Goal: Communication & Community: Answer question/provide support

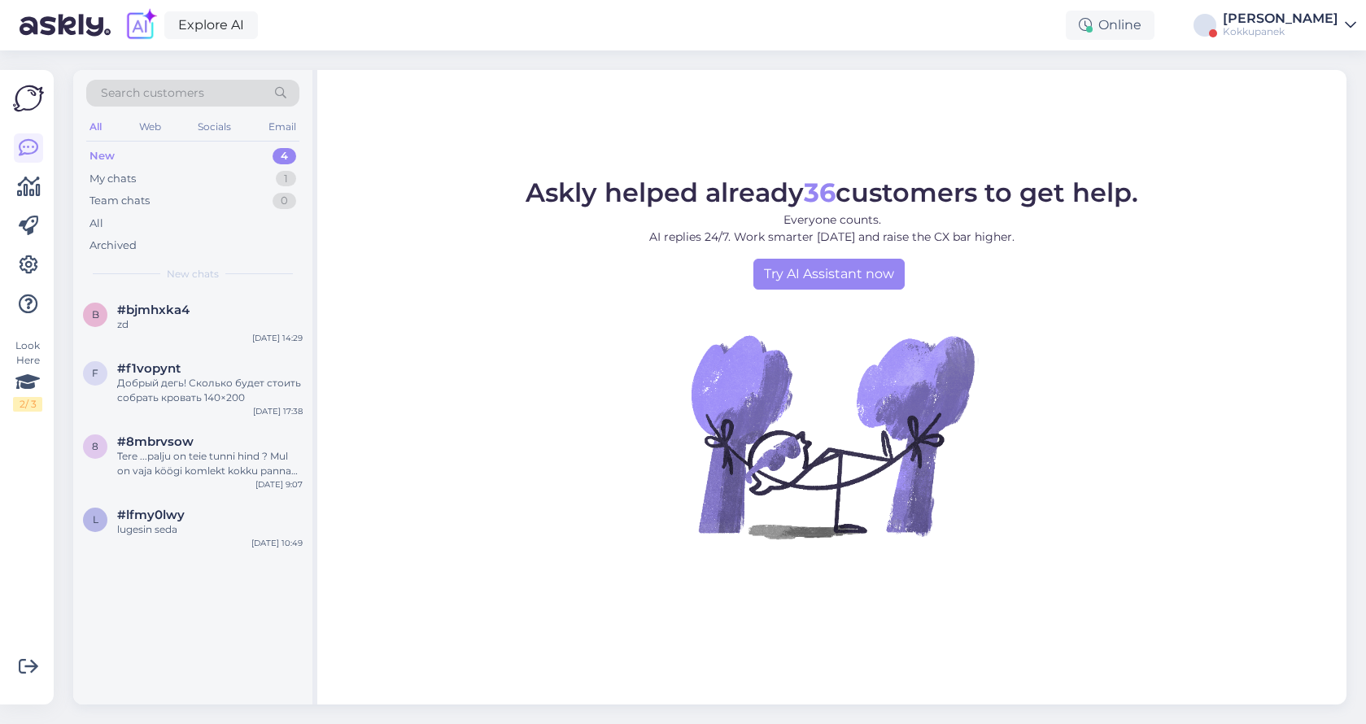
click at [1341, 29] on link "[PERSON_NAME]" at bounding box center [1289, 25] width 133 height 26
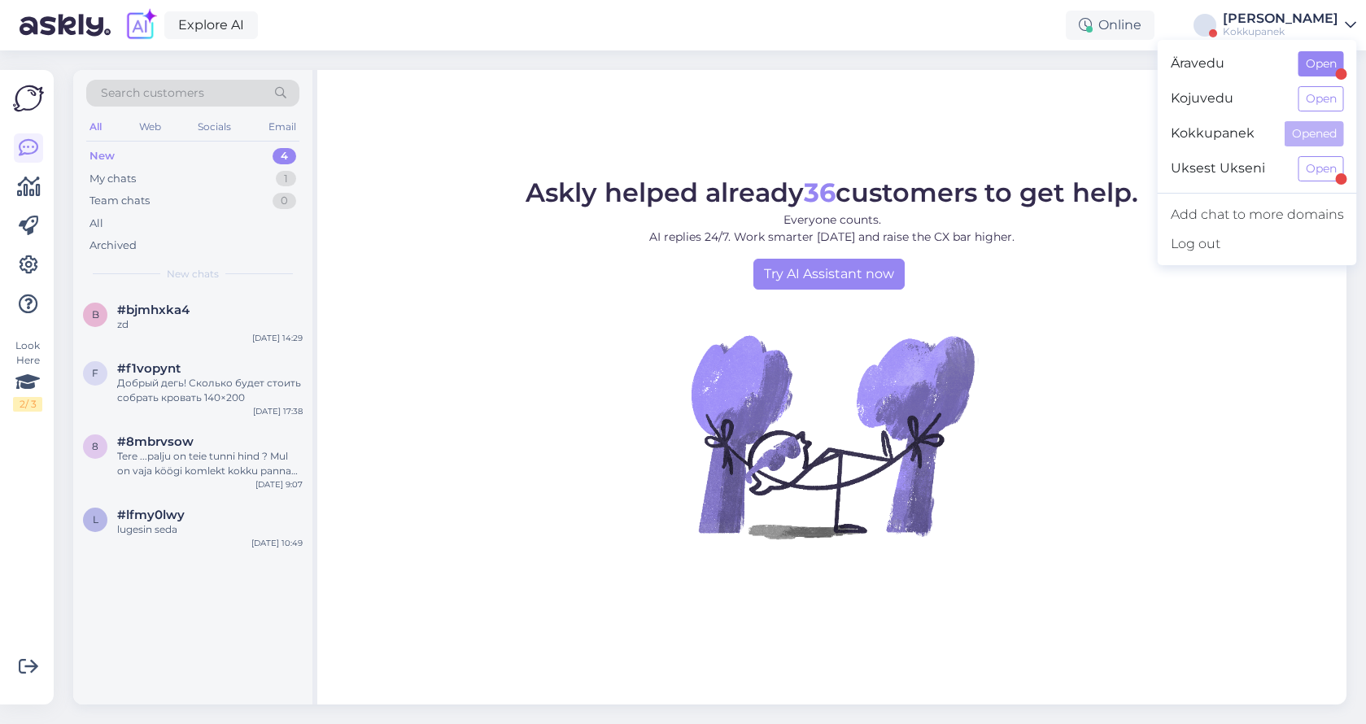
click at [1324, 68] on button "Open" at bounding box center [1322, 63] width 46 height 25
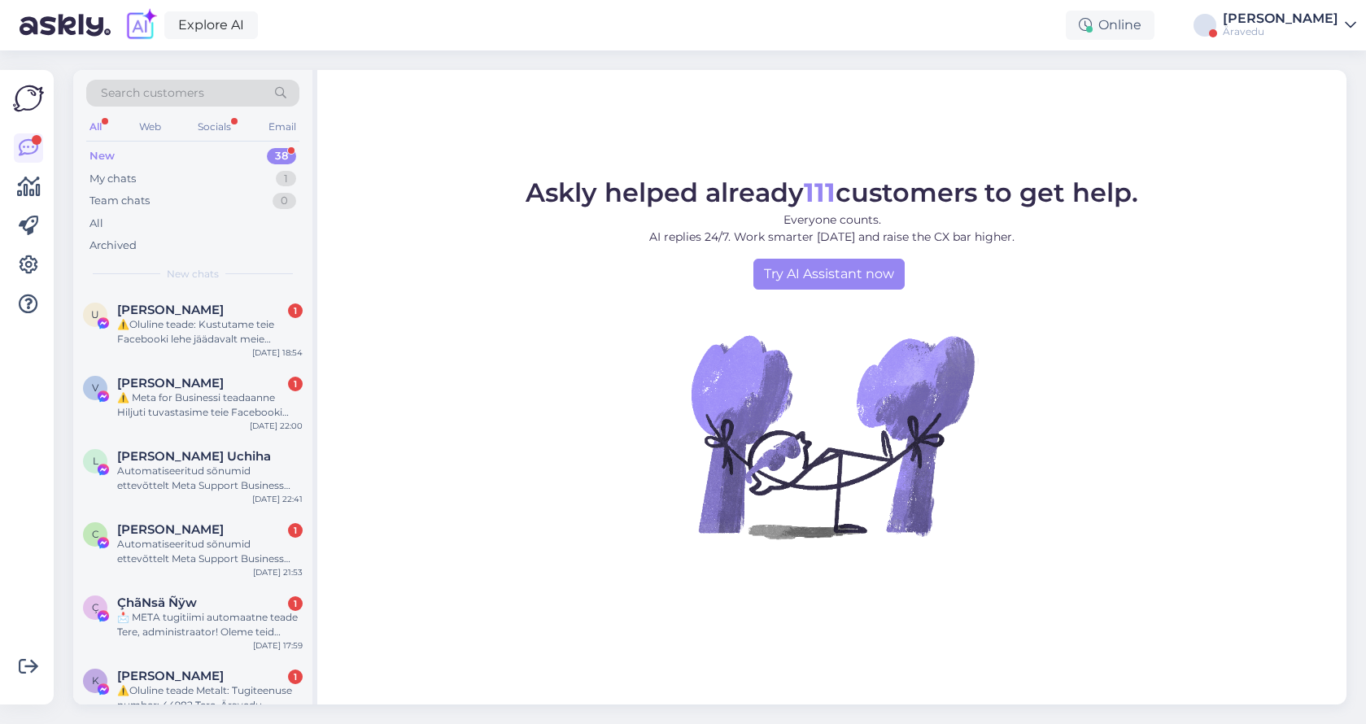
click at [1314, 27] on div "Äravedu" at bounding box center [1281, 31] width 116 height 13
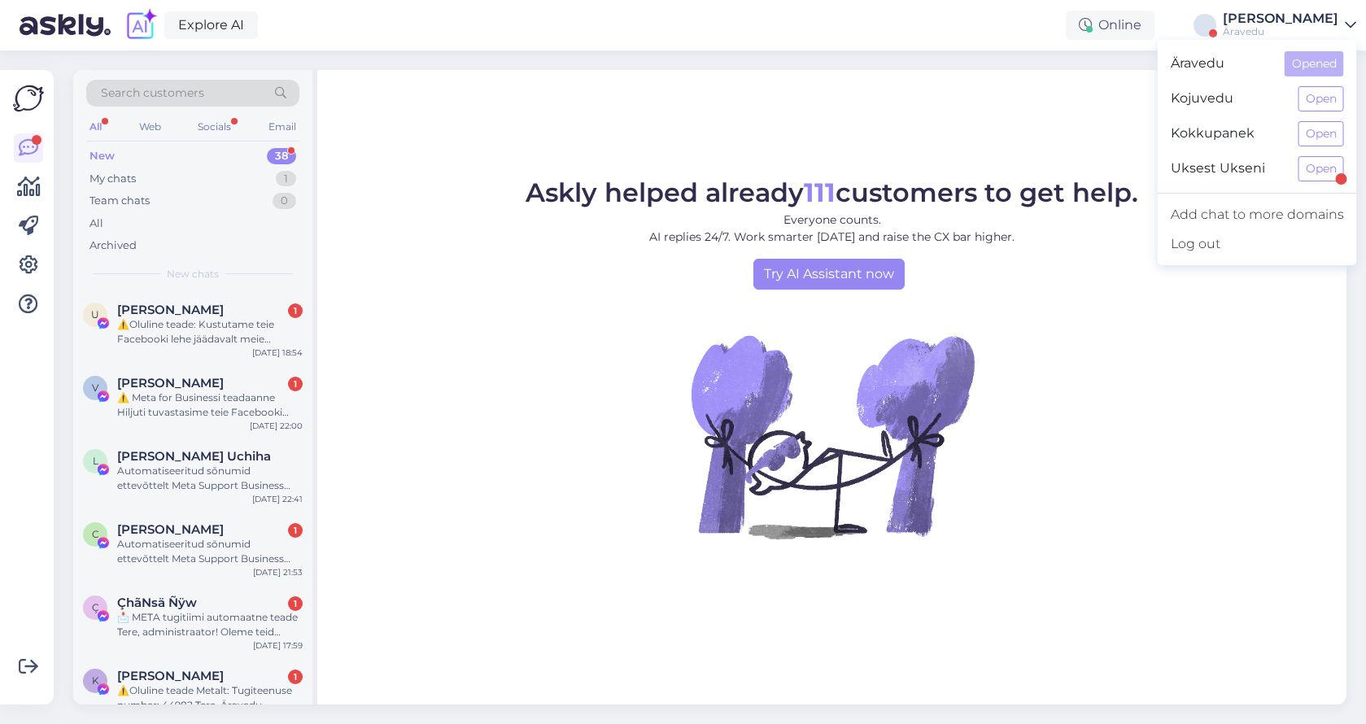
click at [1310, 184] on div "Uksest Ukseni Open" at bounding box center [1257, 168] width 199 height 35
click at [1318, 172] on button "Open" at bounding box center [1322, 168] width 46 height 25
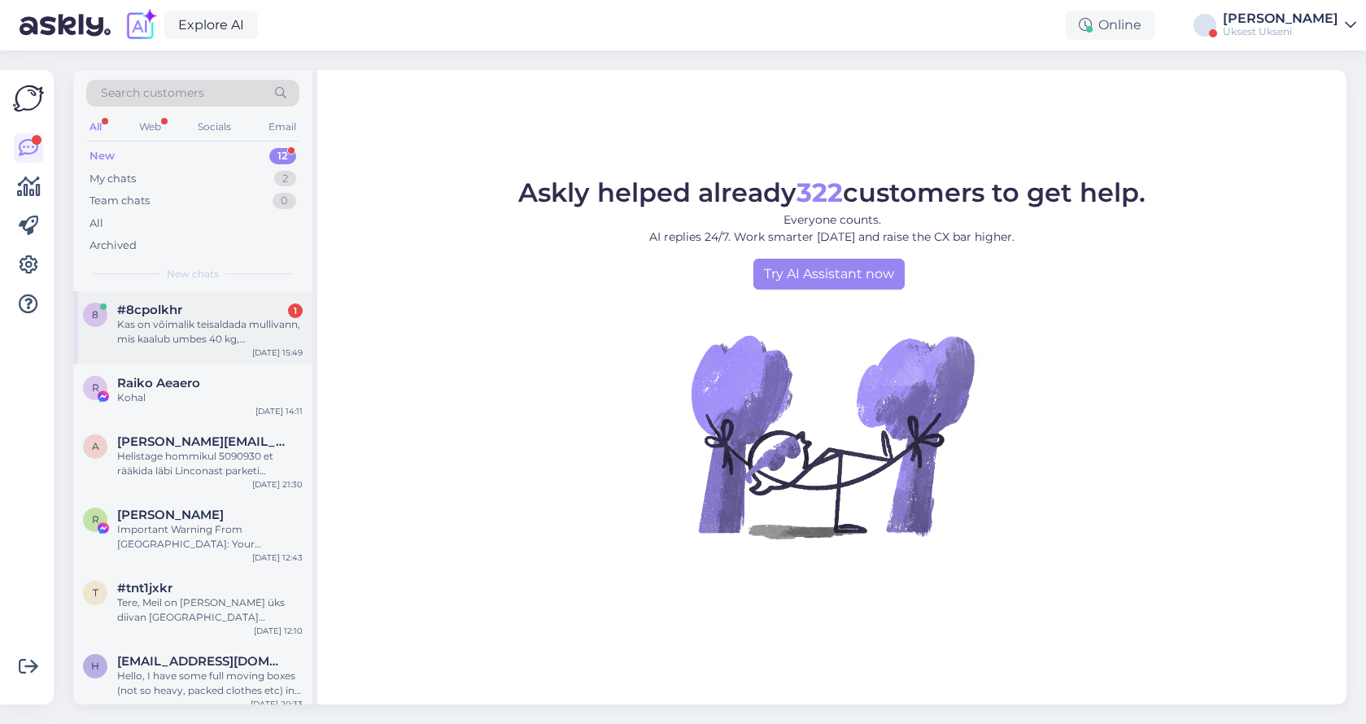
click at [169, 342] on div "Kas on võimalik teisaldada mullivann, mis kaalub umbes 40 kg, [PERSON_NAME] see…" at bounding box center [210, 331] width 186 height 29
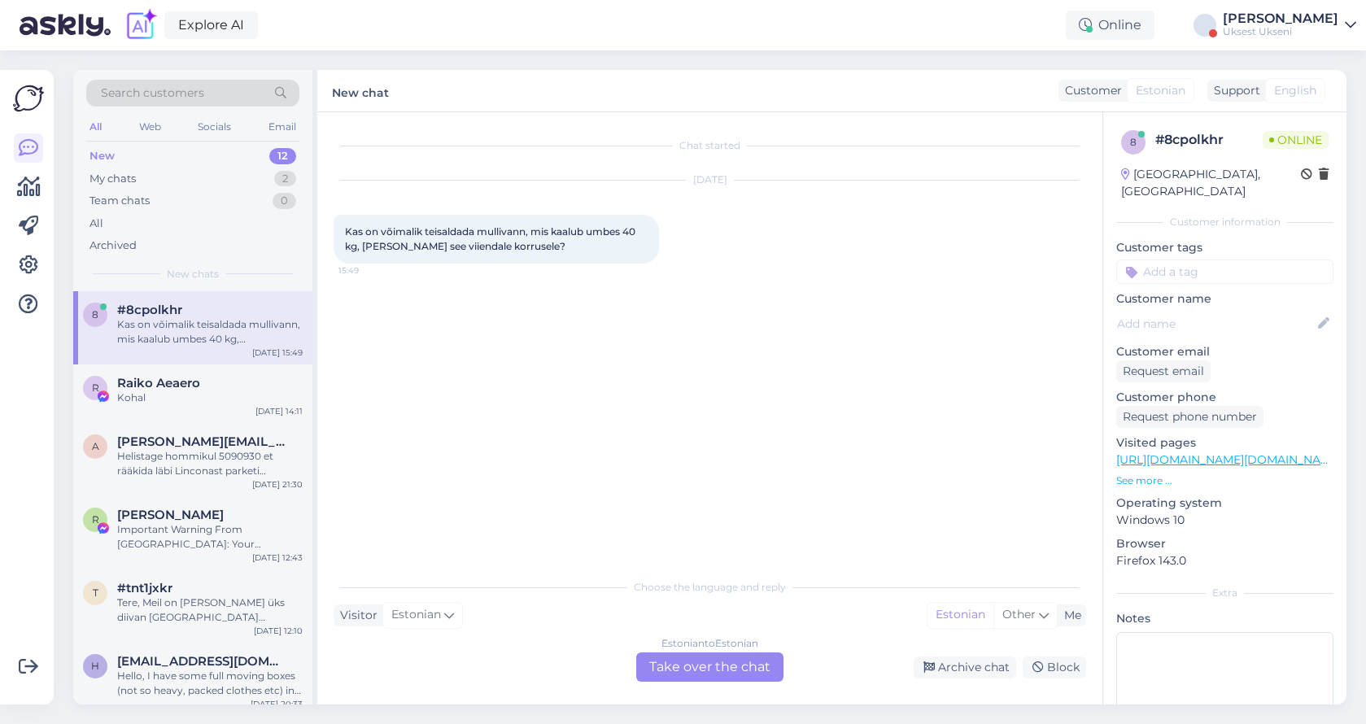
click at [689, 676] on div "Estonian to Estonian Take over the chat" at bounding box center [709, 667] width 147 height 29
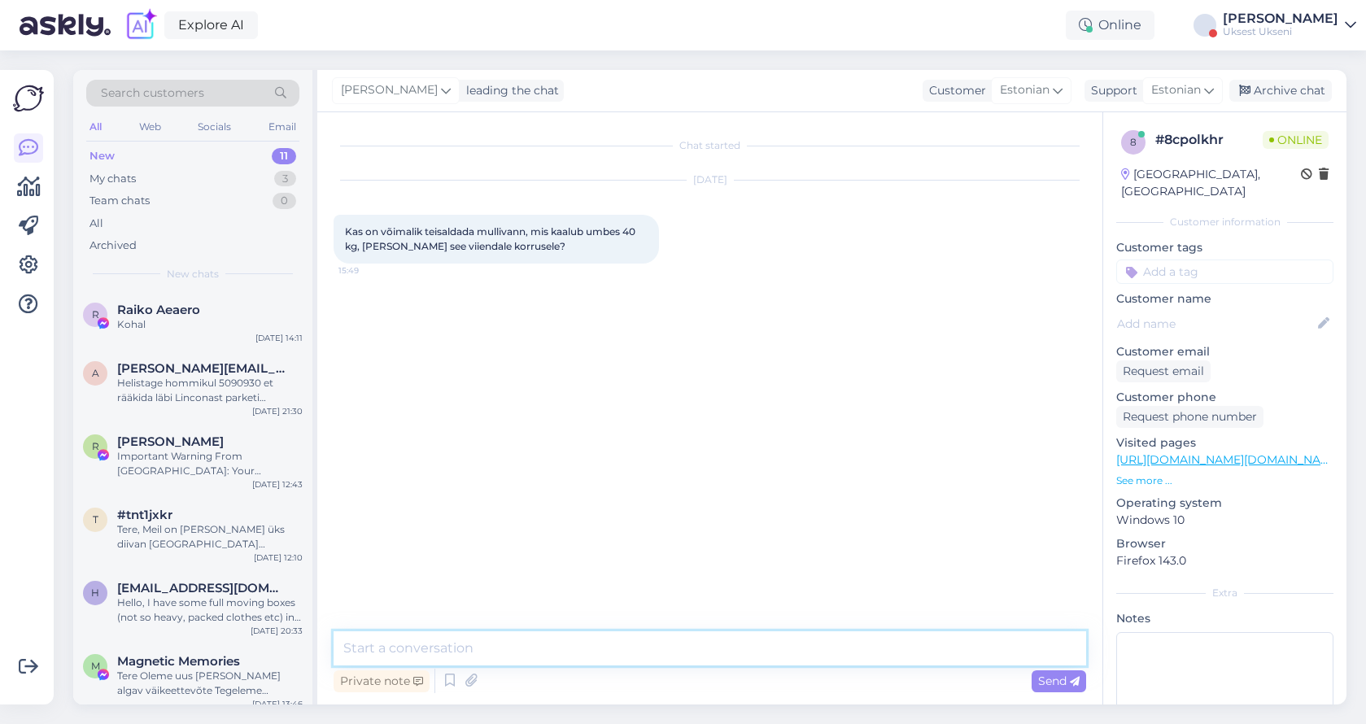
click at [549, 636] on textarea at bounding box center [710, 649] width 753 height 34
type textarea "Tere"
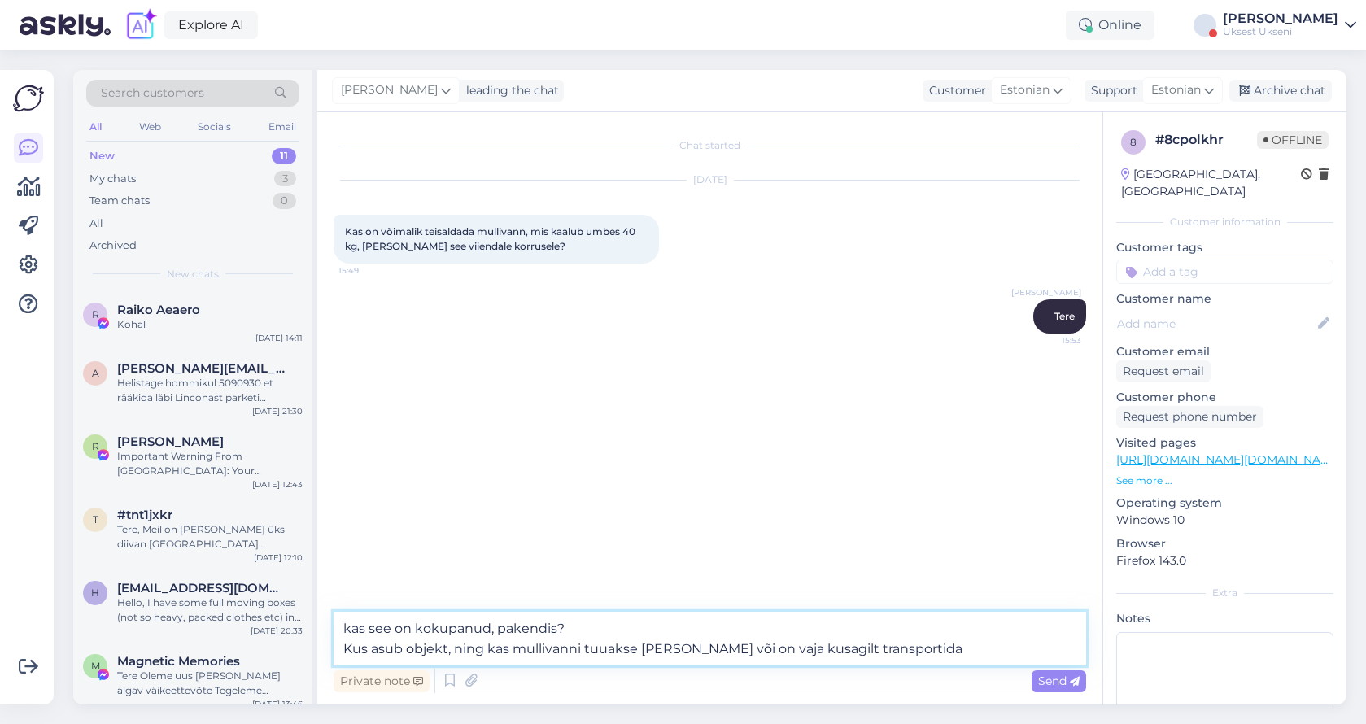
type textarea "kas see on kokupanud, pakendis? Kus asub objekt, ning kas mullivanni tuuakse [P…"
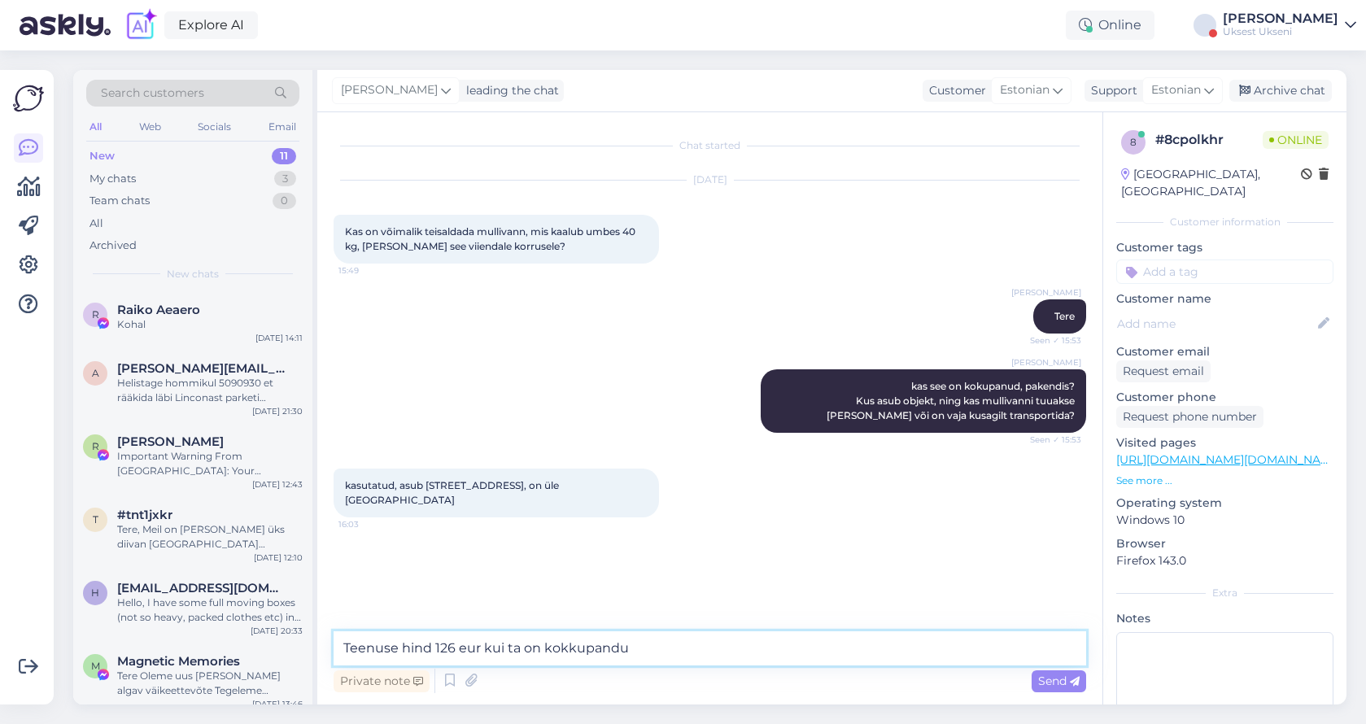
type textarea "Teenuse hind 126 eur kui ta on kokkupandud"
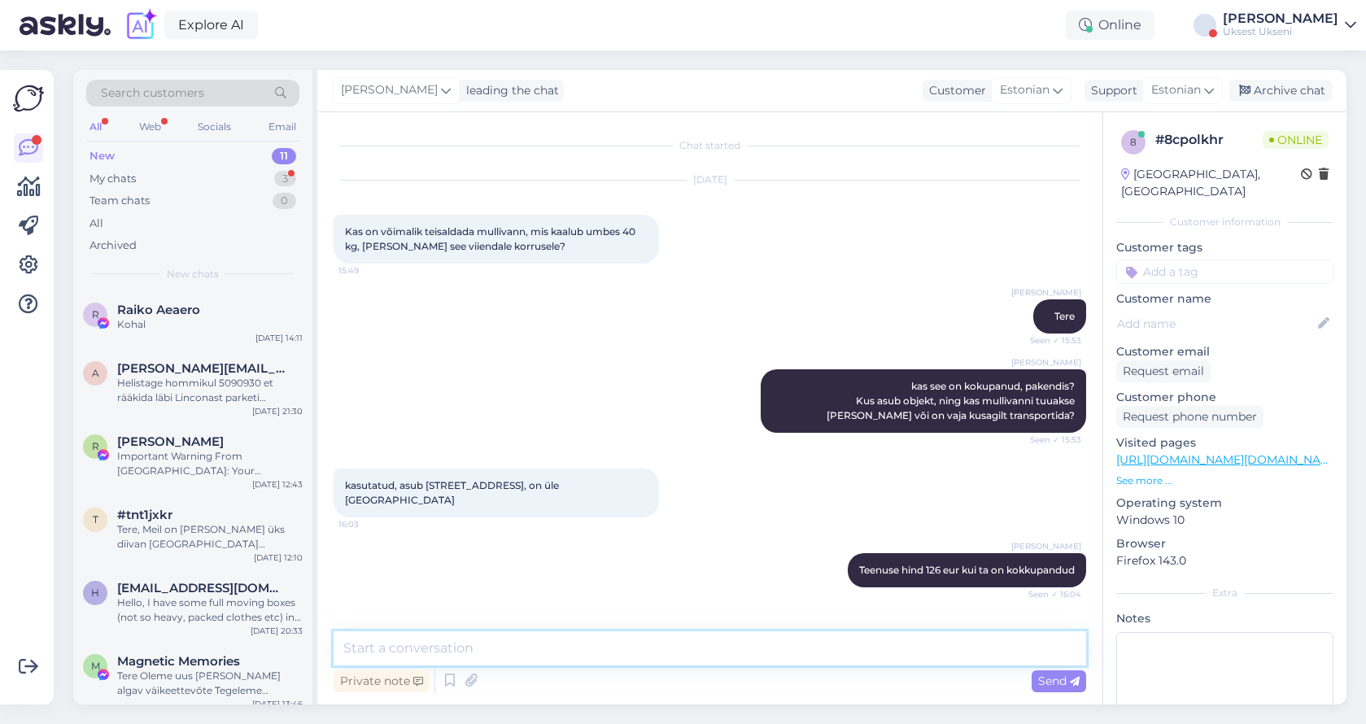
scroll to position [44, 0]
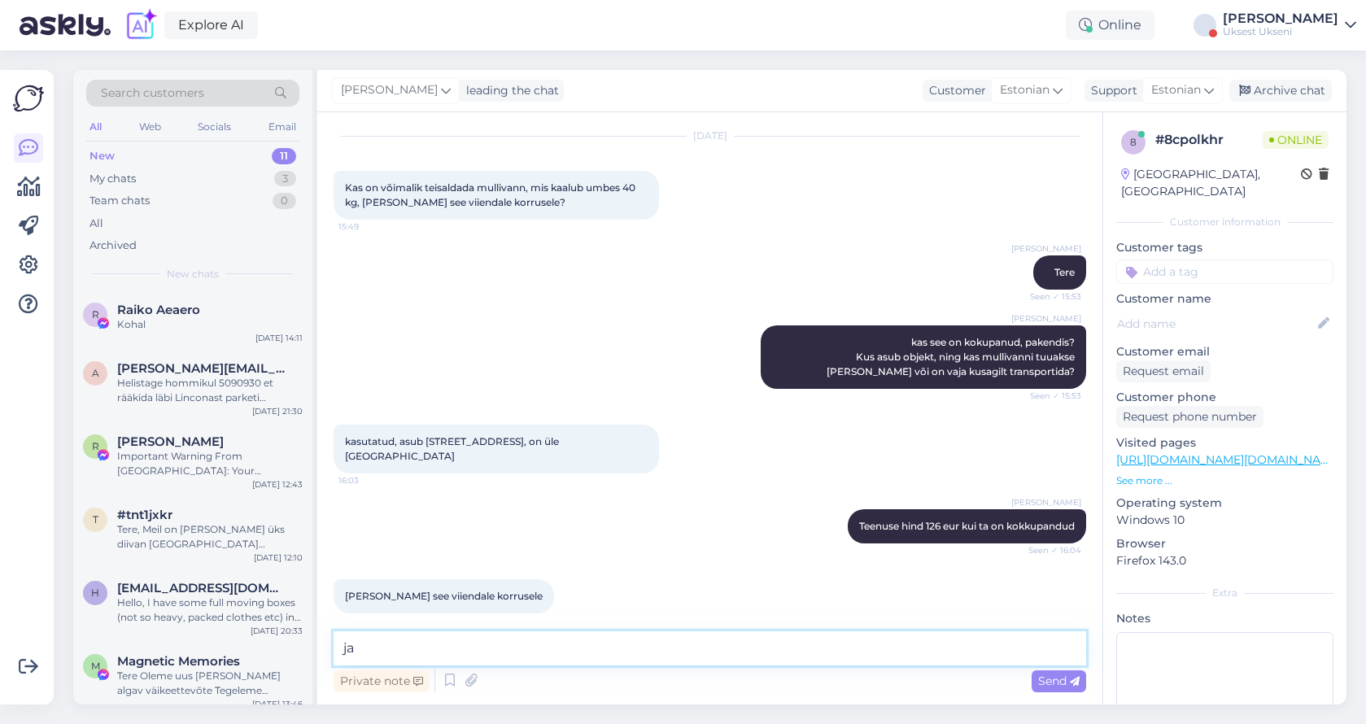
type textarea "jah"
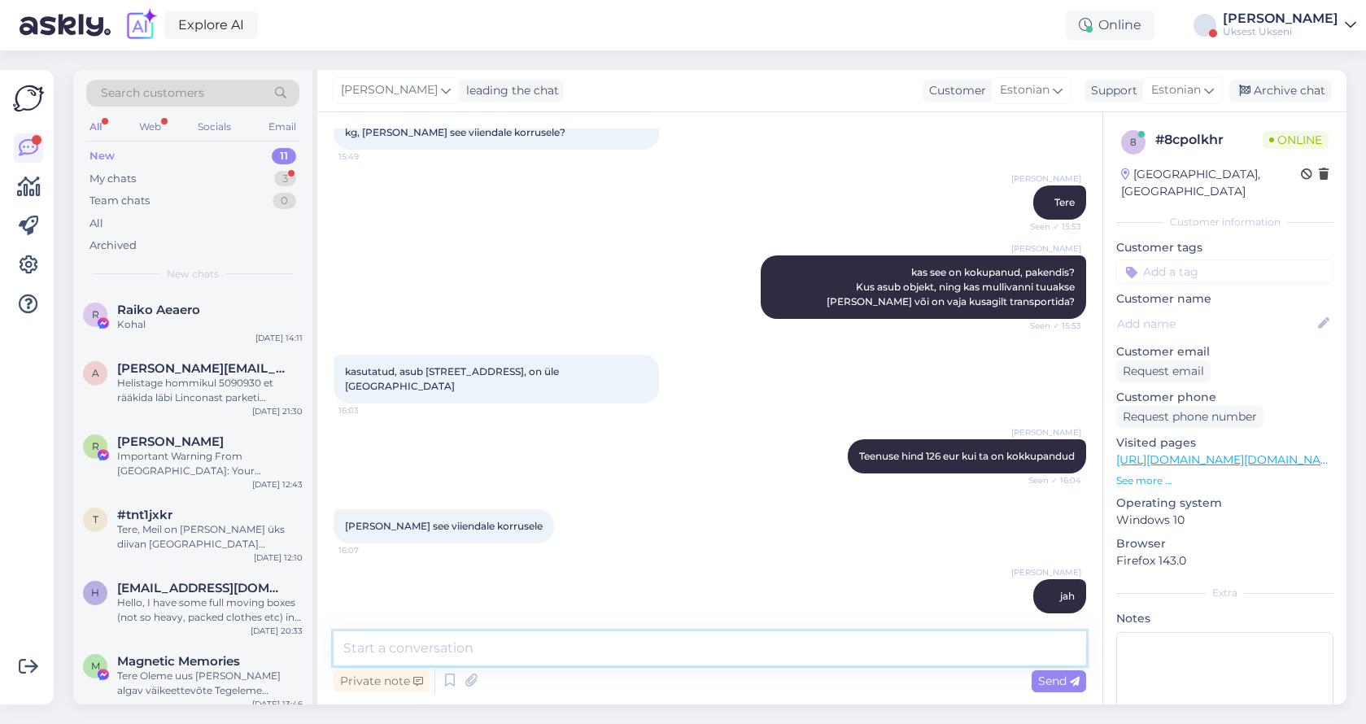
scroll to position [184, 0]
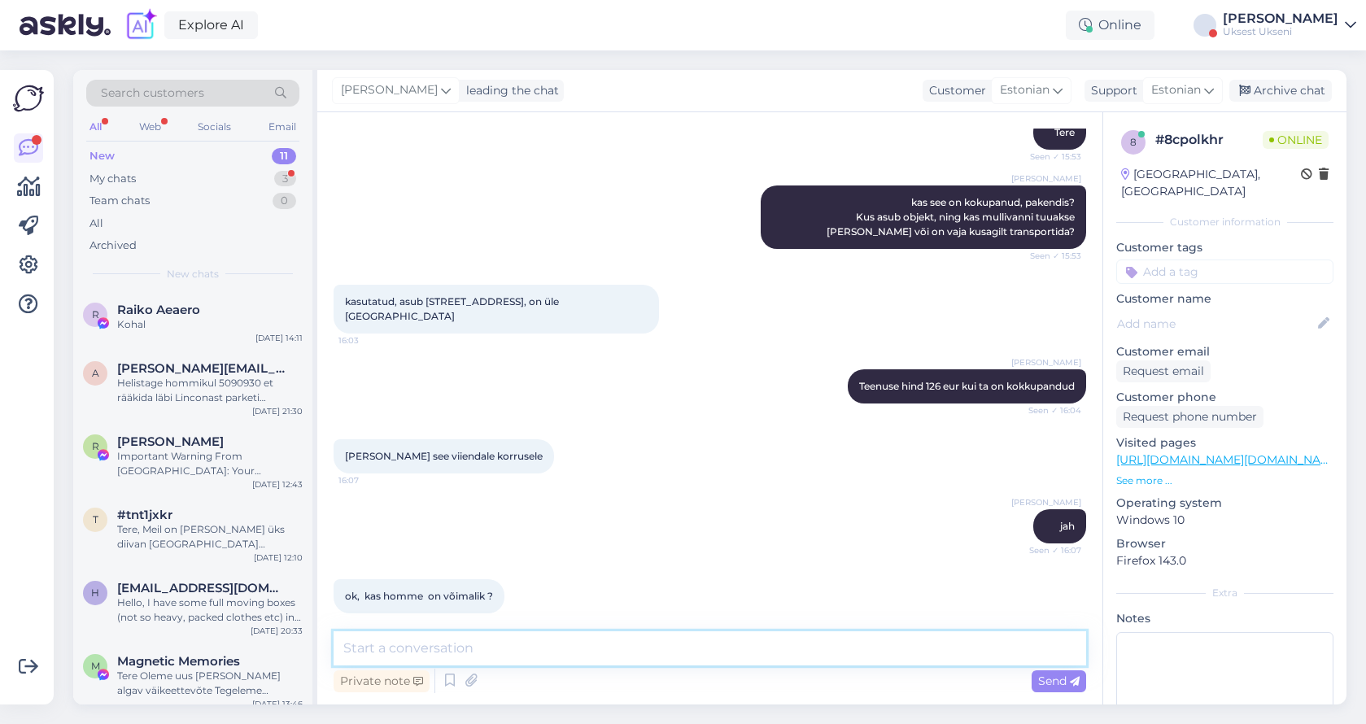
click at [559, 636] on textarea at bounding box center [710, 649] width 753 height 34
drag, startPoint x: 852, startPoint y: 649, endPoint x: 572, endPoint y: 648, distance: 280.0
click at [572, 648] on textarea "Oleks, hetkel ei tea mis kella paiku, aga see võiks olla mitte varem kui 14.00" at bounding box center [710, 649] width 753 height 34
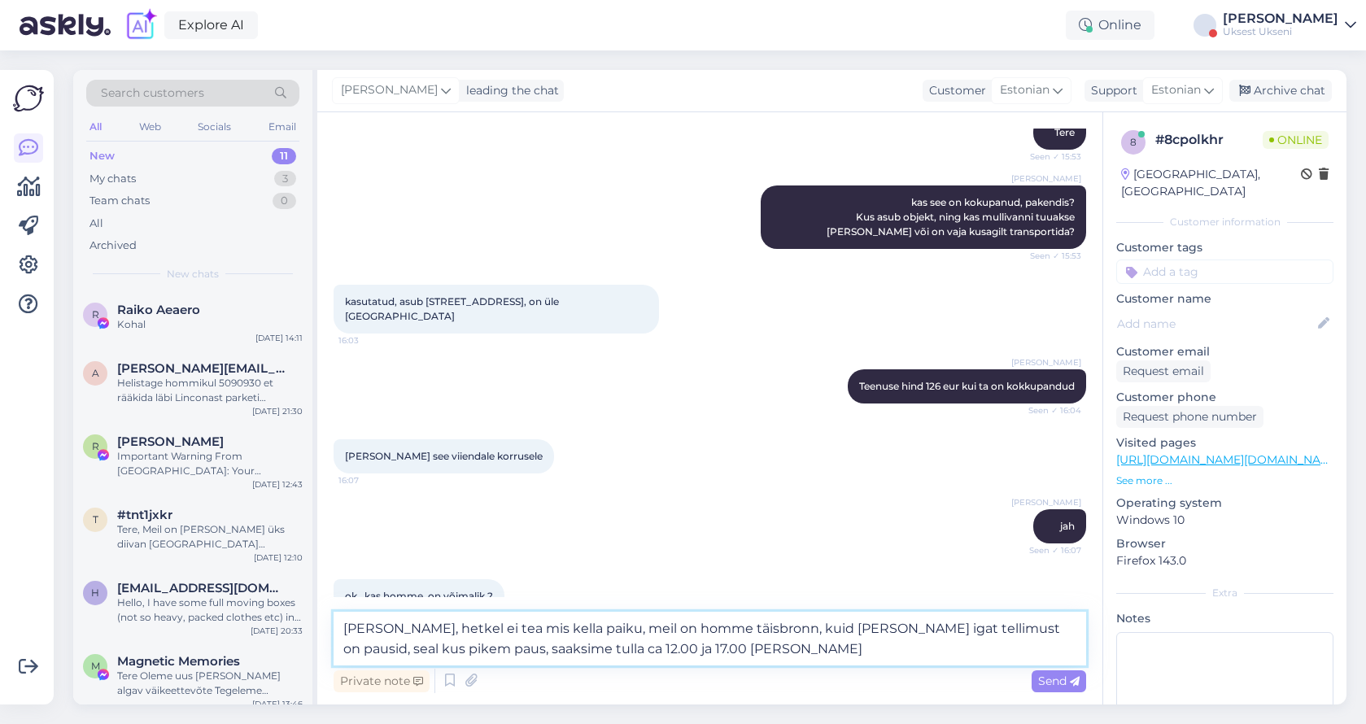
type textarea "[PERSON_NAME], hetkel ei tea mis kella paiku, meil on homme täisbronn, kuid [PE…"
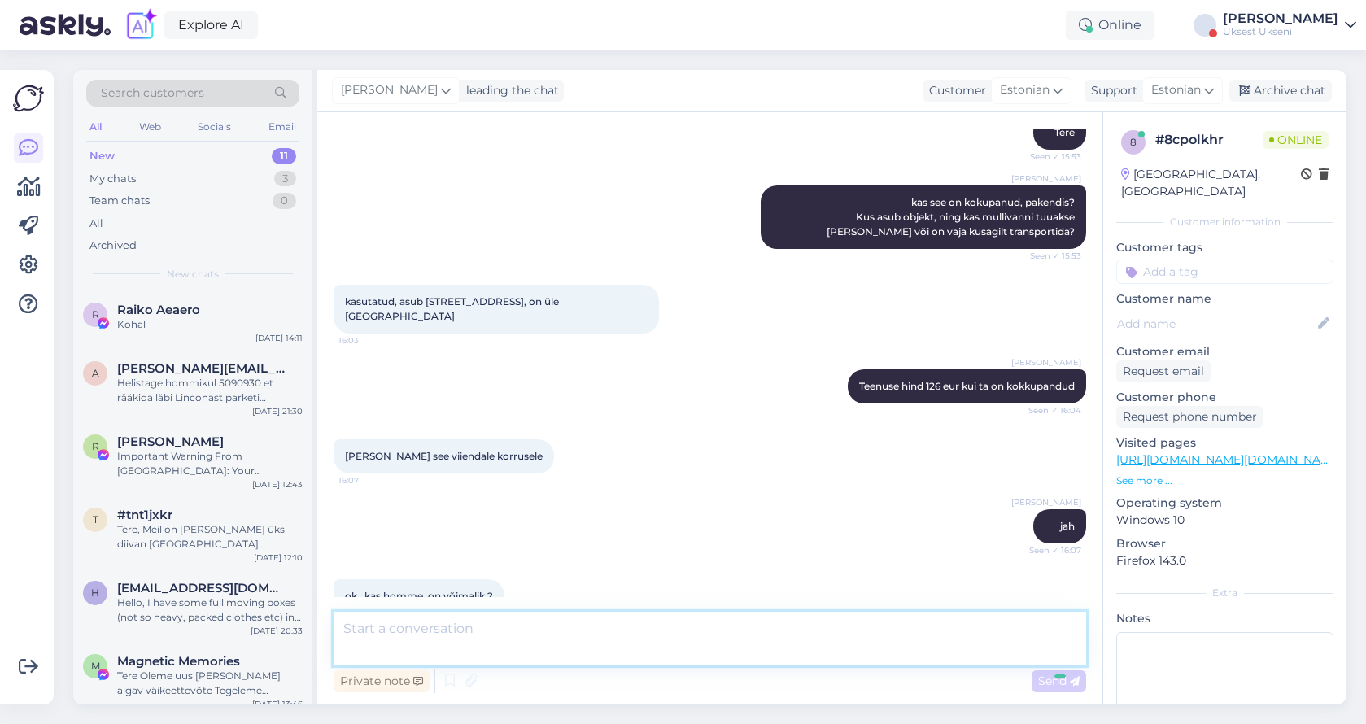
scroll to position [283, 0]
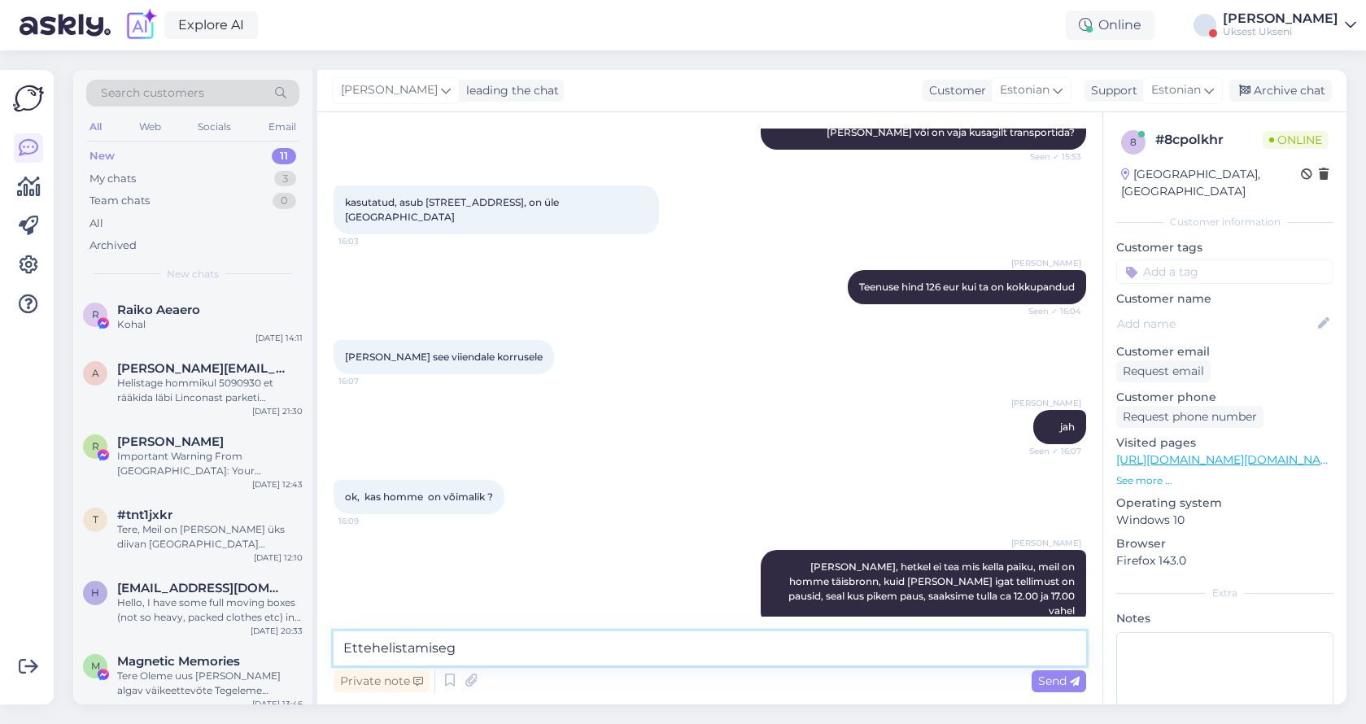
type textarea "Ettehelistamisega"
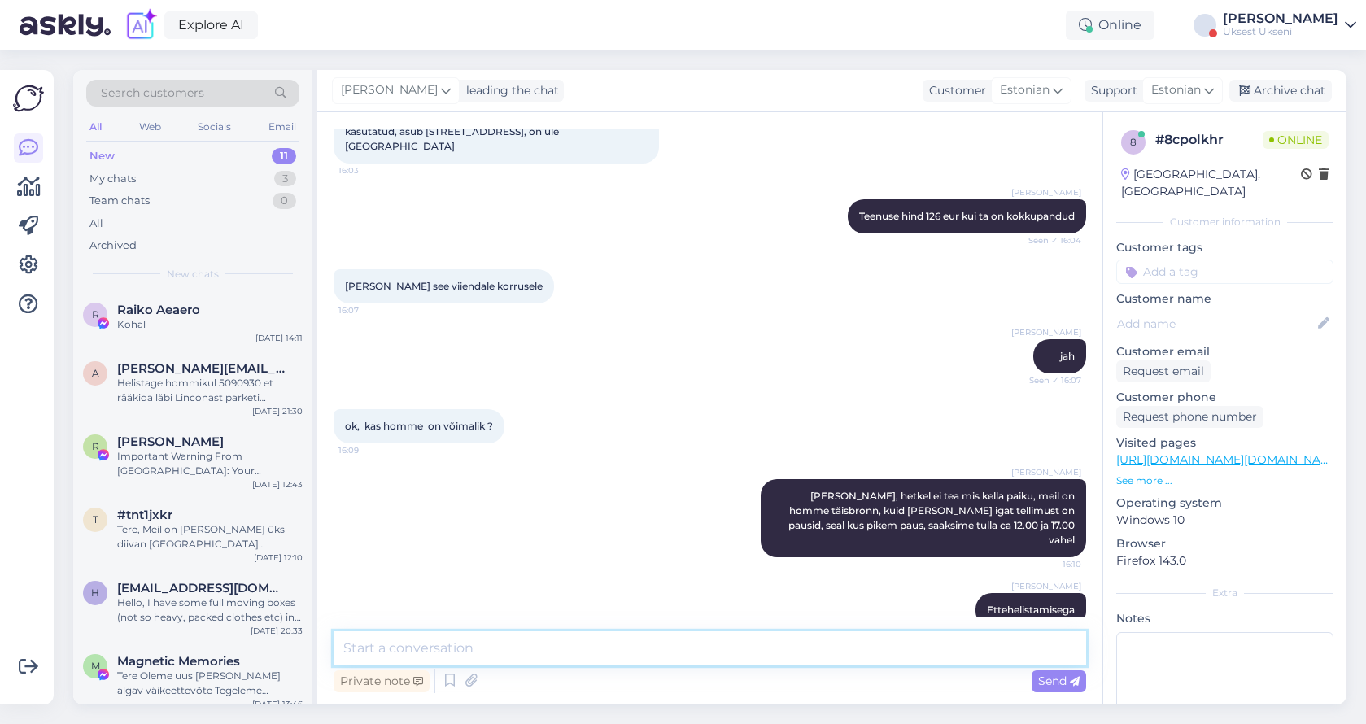
scroll to position [353, 0]
click at [194, 381] on div "Helistage hommikul 5090930 et rääkida läbi Linconast parketi toomine Pallasti 4…" at bounding box center [210, 390] width 186 height 29
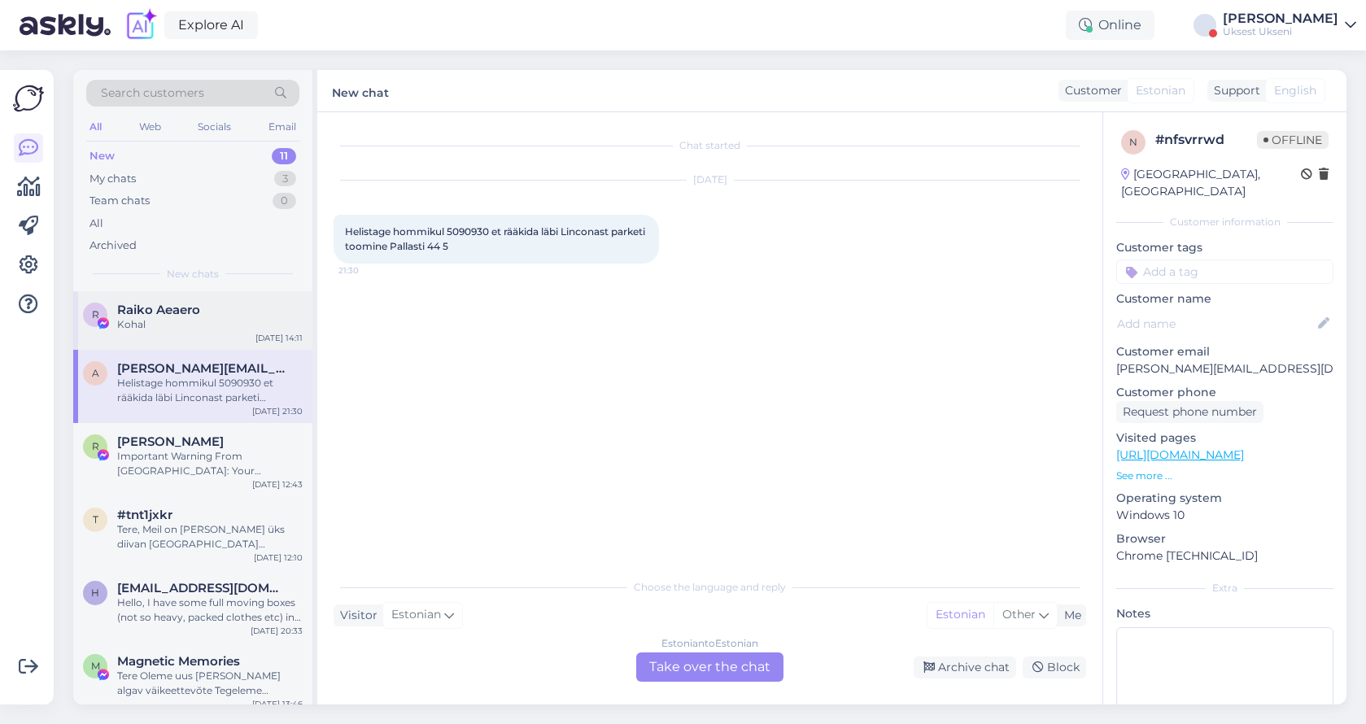
click at [172, 317] on div "Kohal" at bounding box center [210, 324] width 186 height 15
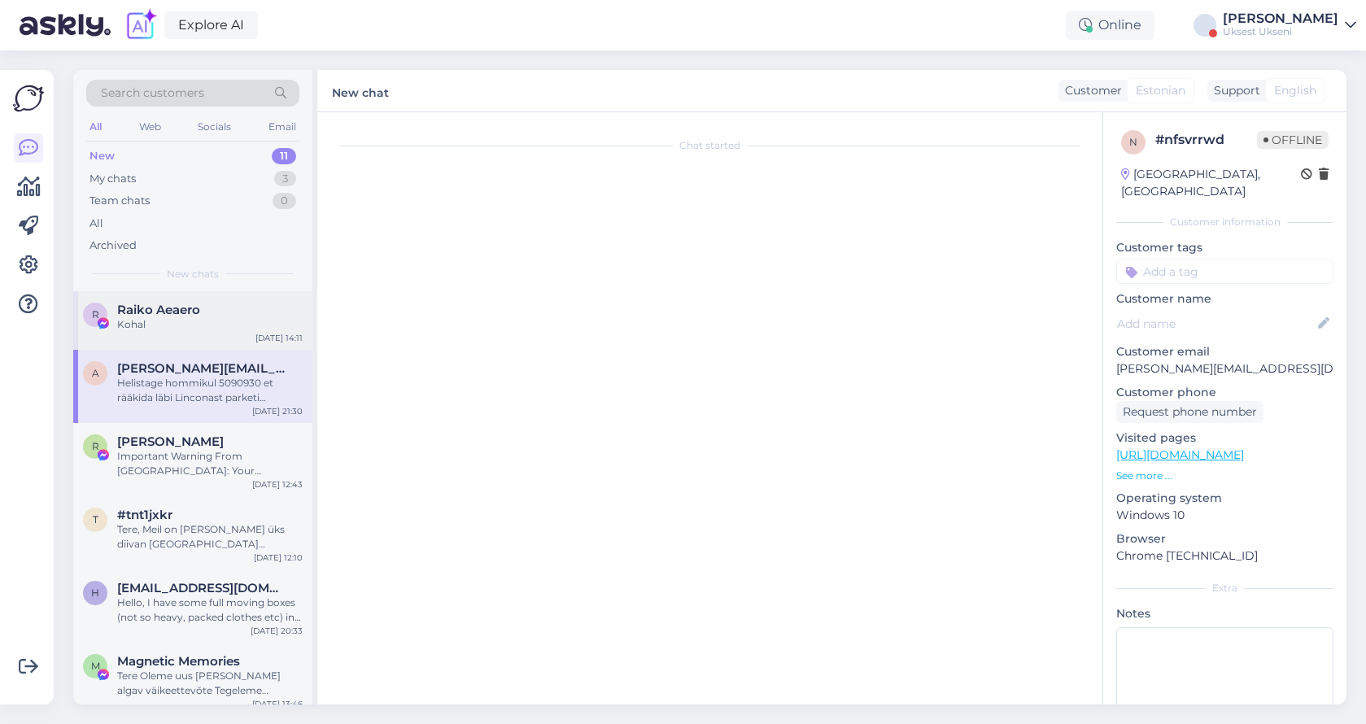
scroll to position [1471, 0]
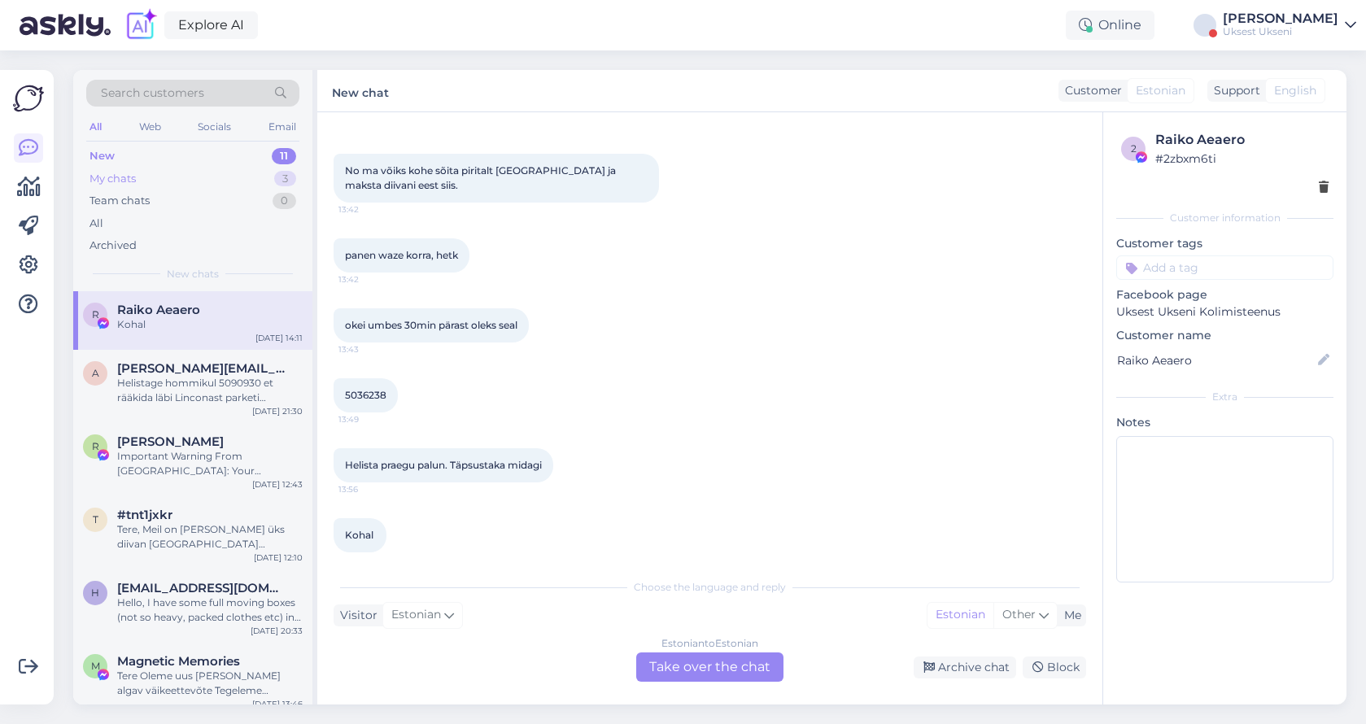
click at [164, 187] on div "My chats 3" at bounding box center [192, 179] width 213 height 23
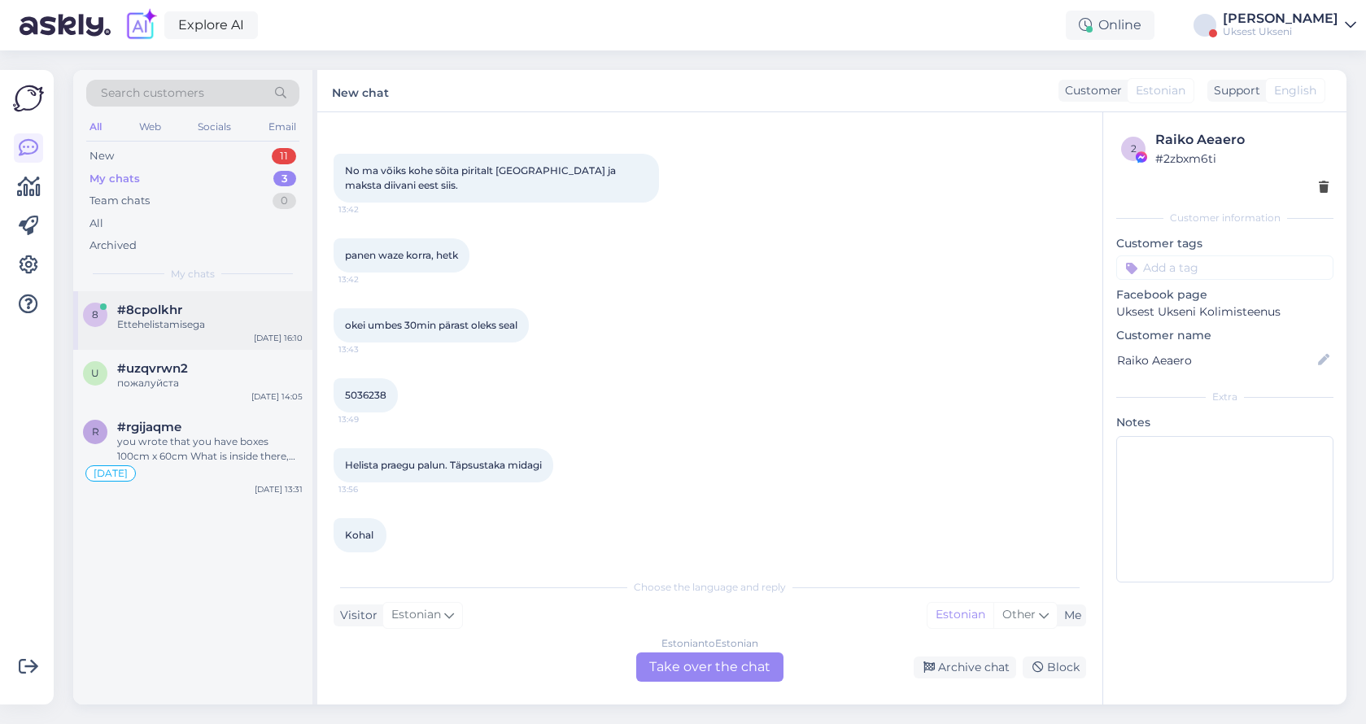
click at [221, 328] on div "Ettehelistamisega" at bounding box center [210, 324] width 186 height 15
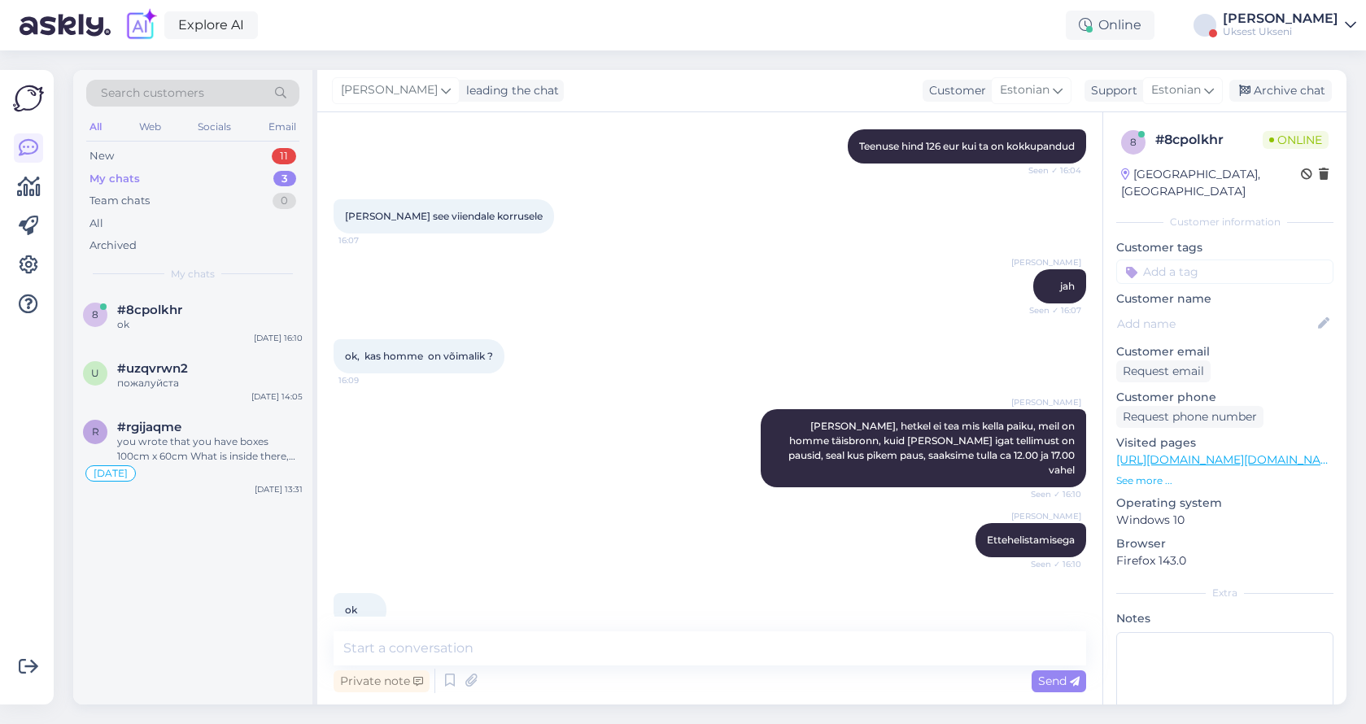
scroll to position [423, 0]
click at [505, 651] on textarea at bounding box center [710, 649] width 753 height 34
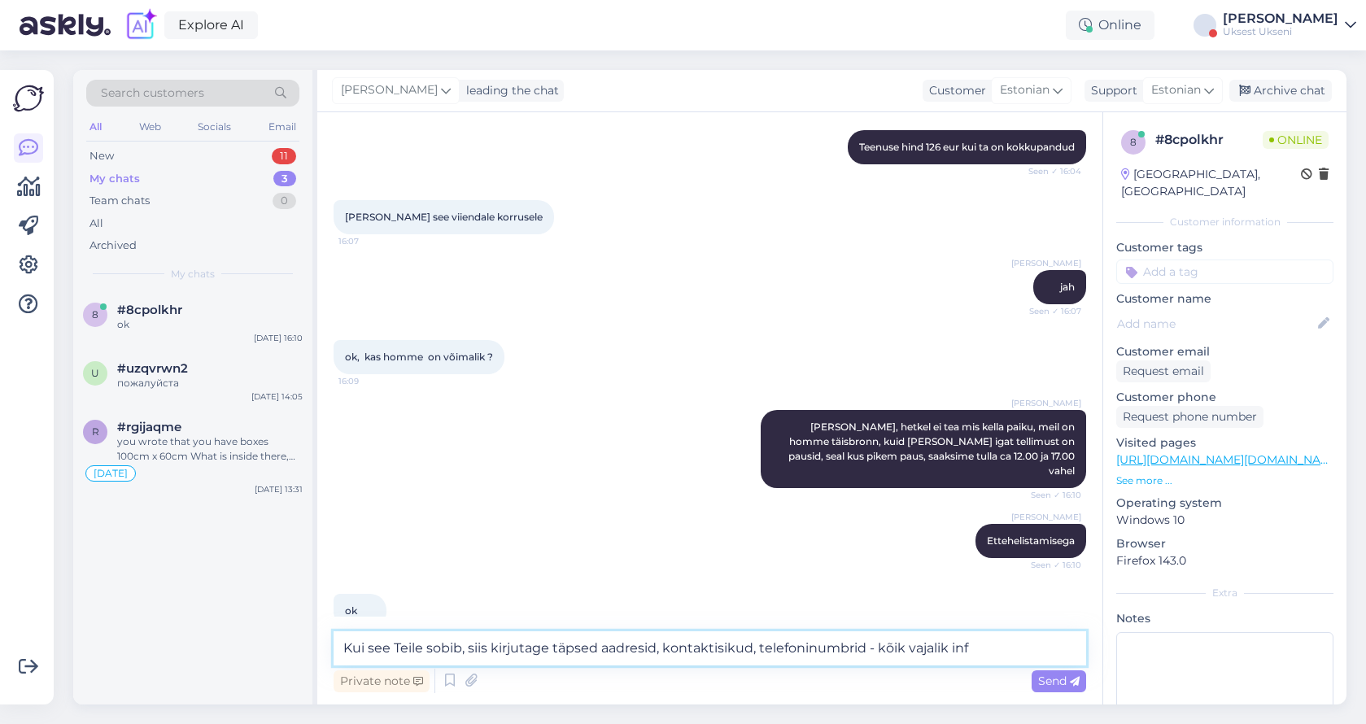
type textarea "Kui see Teile sobib, siis kirjutage täpsed aadresid, kontaktisikud, telefoninum…"
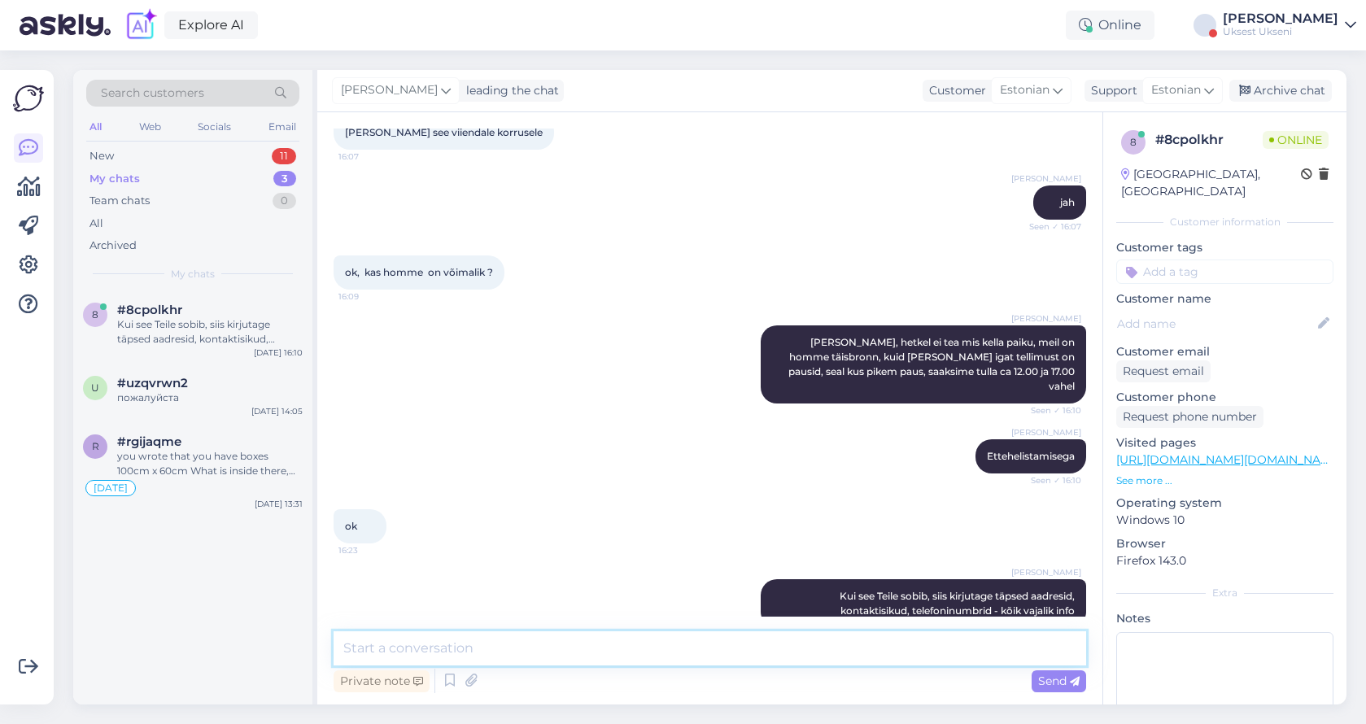
click at [693, 645] on textarea at bounding box center [710, 649] width 753 height 34
type textarea "Mitte hiljemalt kui 18.00, sest pärast seda me ei saa homset aja garanteerida"
